Goal: Register for event/course

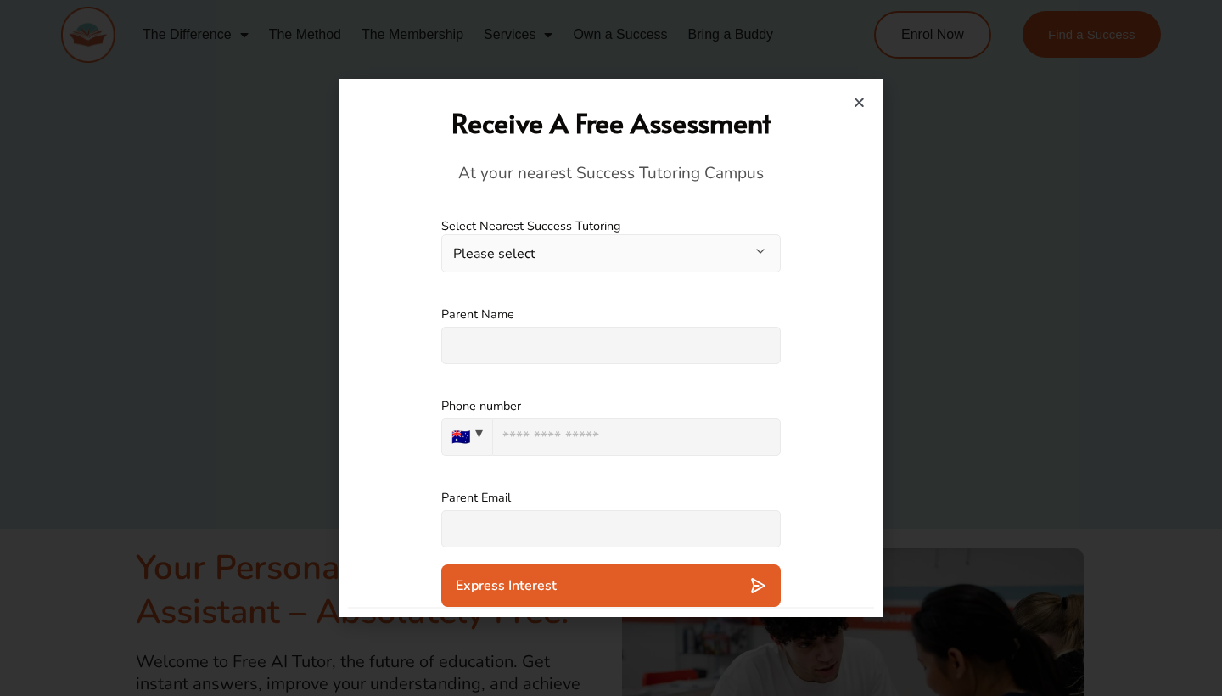
click at [670, 238] on button "Please select" at bounding box center [610, 253] width 339 height 38
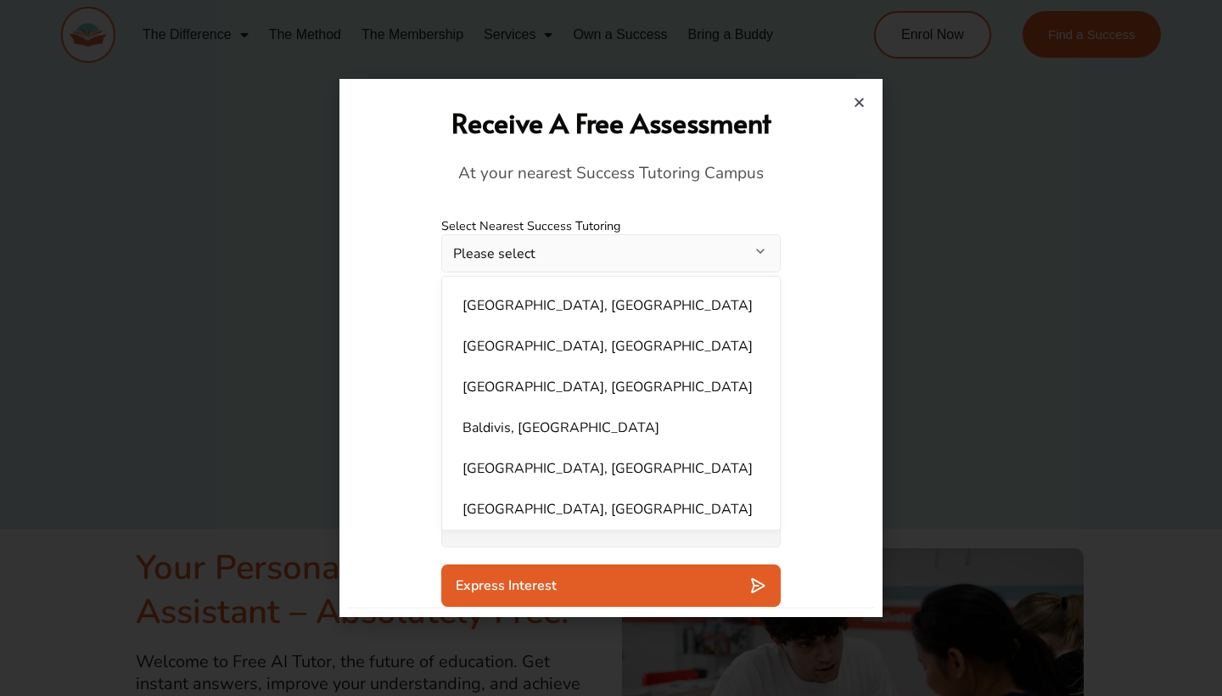
scroll to position [1105, 0]
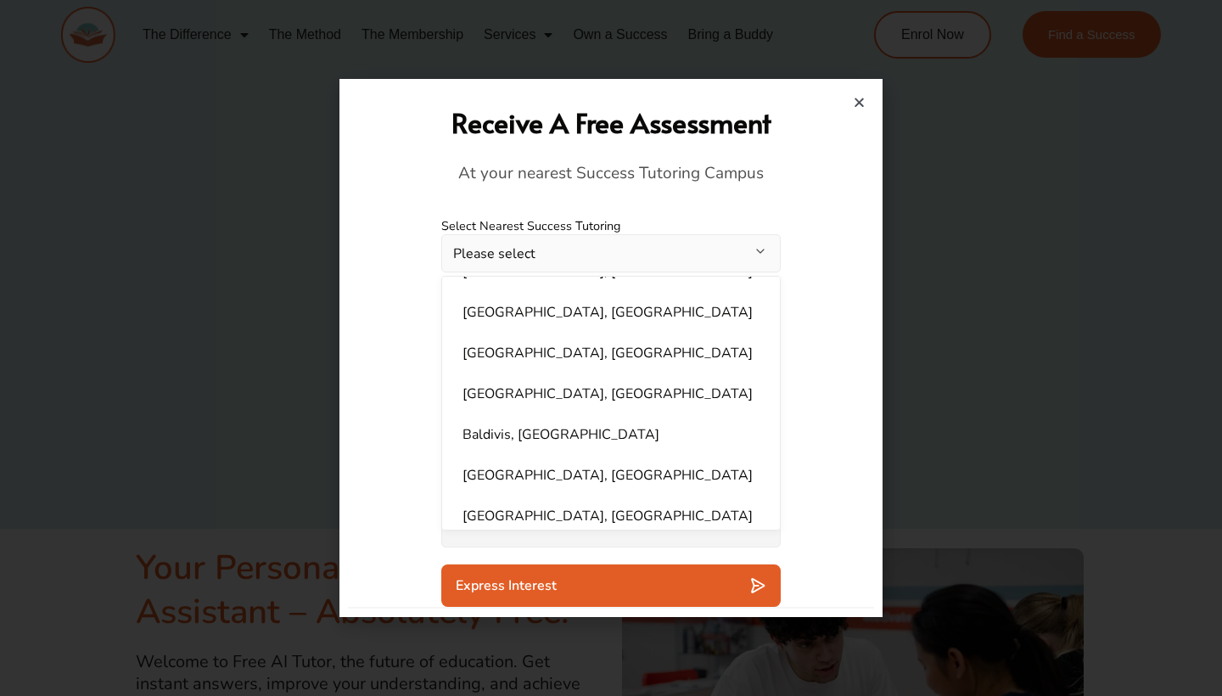
click at [736, 163] on h4 "At your nearest Success Tutoring Campus" at bounding box center [610, 174] width 509 height 22
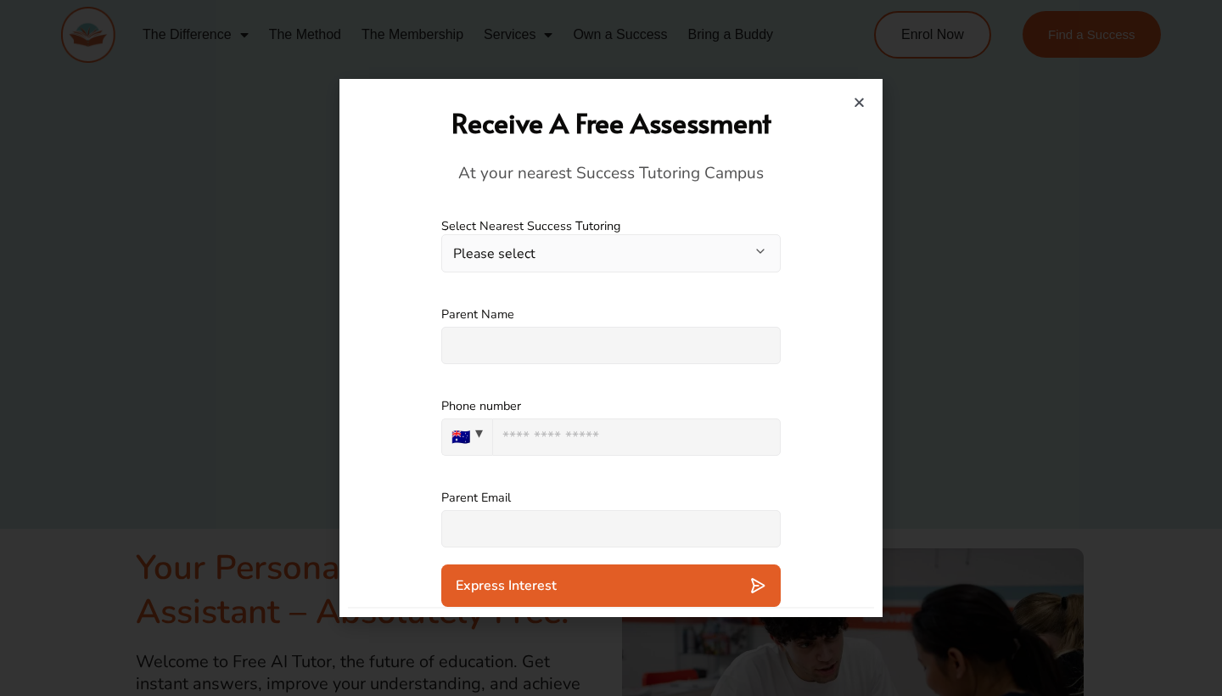
click at [678, 251] on button "Please select" at bounding box center [610, 253] width 339 height 38
click at [817, 219] on div "**********" at bounding box center [611, 245] width 526 height 88
click at [865, 102] on div "Receive A Free Assessment At your nearest Success Tutoring Campus" at bounding box center [611, 144] width 526 height 114
click at [865, 82] on div at bounding box center [611, 348] width 526 height 538
click at [853, 105] on icon "Close" at bounding box center [859, 102] width 13 height 13
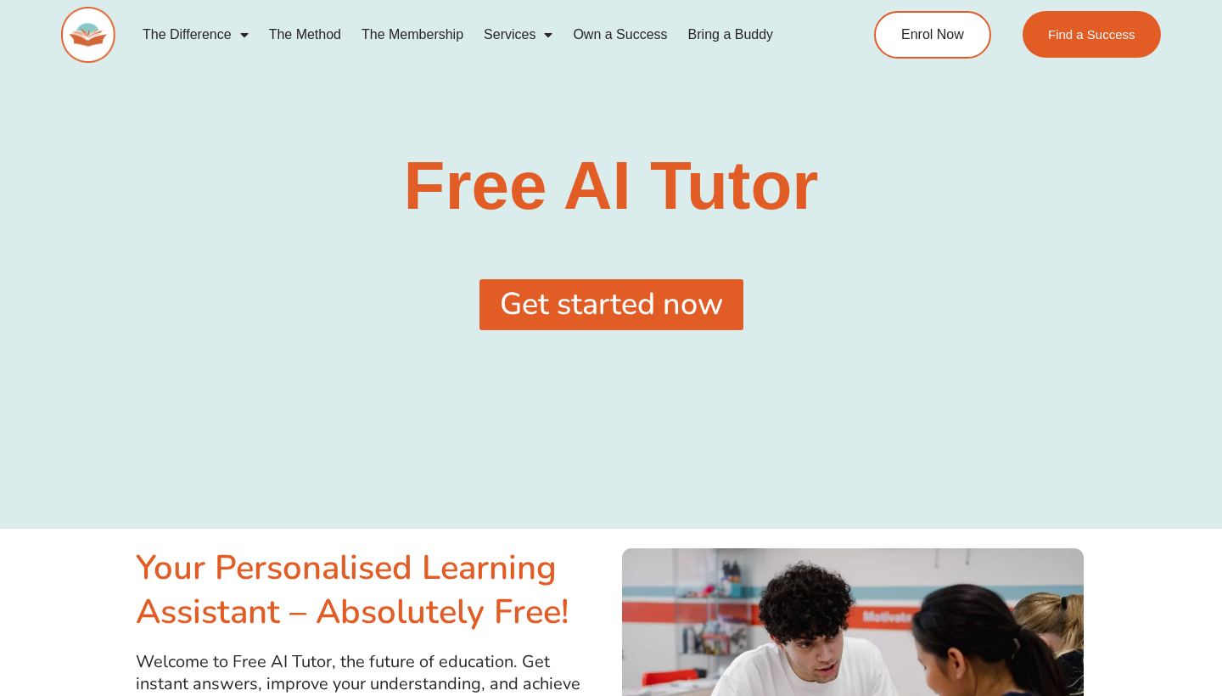
click at [624, 309] on span "Get started now" at bounding box center [611, 304] width 223 height 31
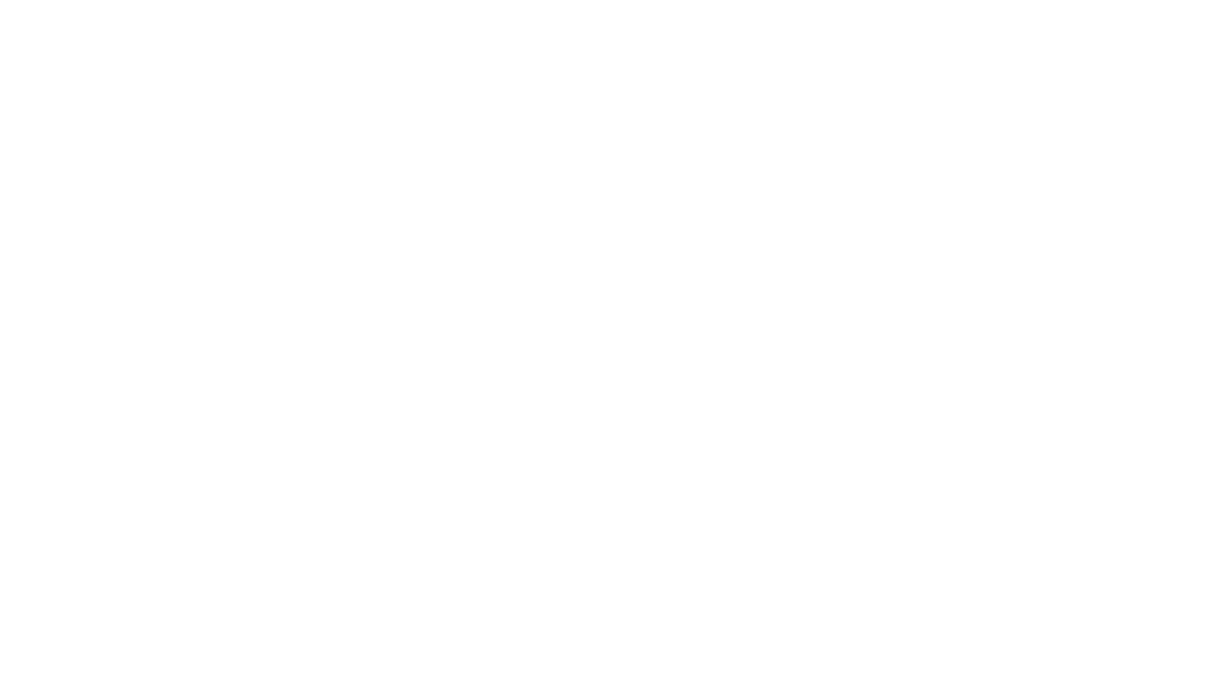
scroll to position [175, 0]
